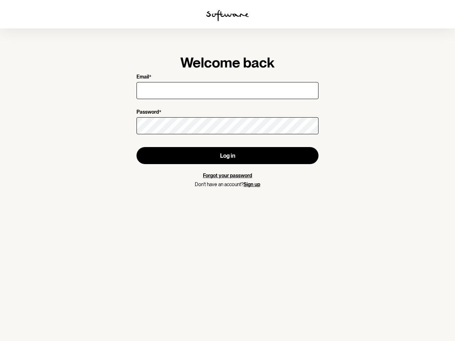
click at [228, 16] on img at bounding box center [227, 15] width 43 height 11
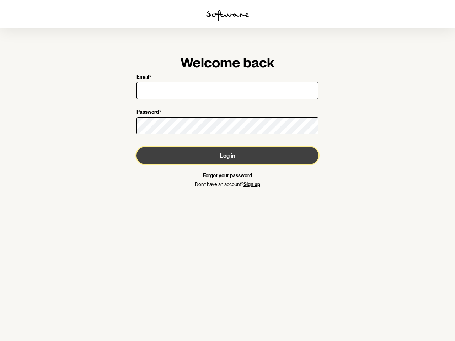
click at [228, 156] on button "Log in" at bounding box center [228, 155] width 182 height 17
